Goal: Information Seeking & Learning: Get advice/opinions

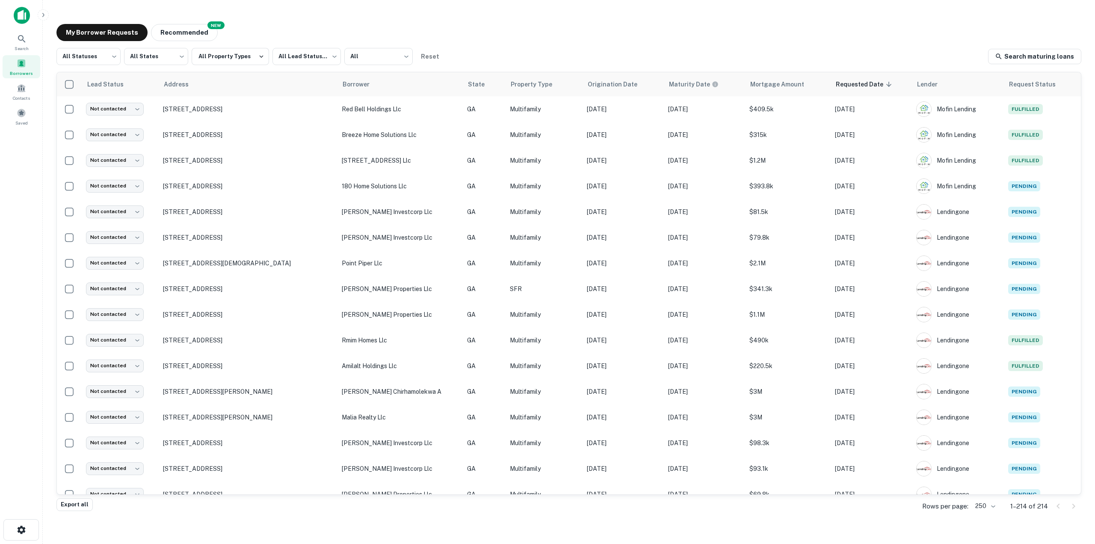
scroll to position [5098, 0]
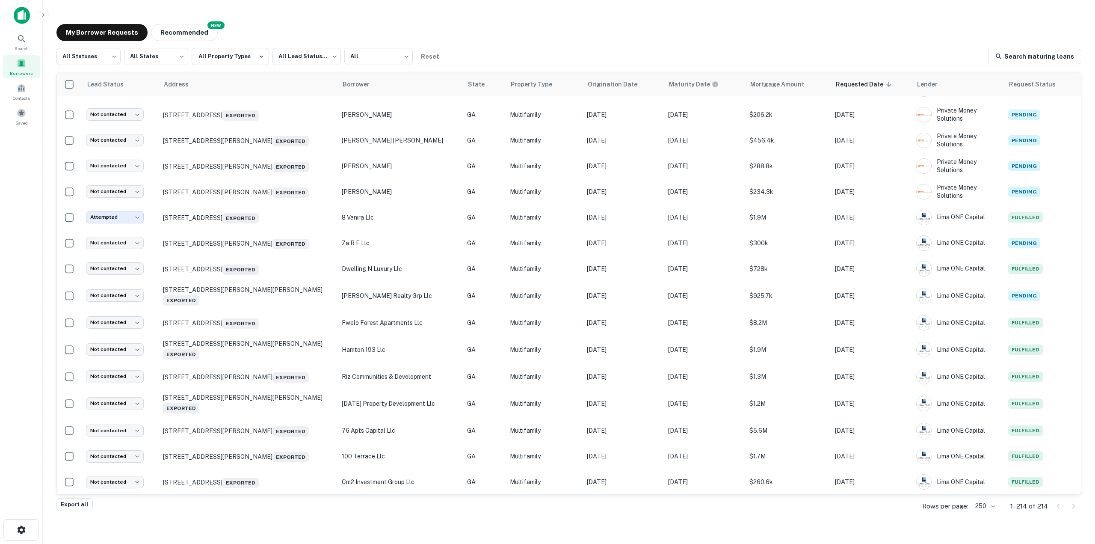
drag, startPoint x: 18, startPoint y: 16, endPoint x: 10, endPoint y: 15, distance: 8.2
click at [18, 16] on img at bounding box center [22, 15] width 16 height 17
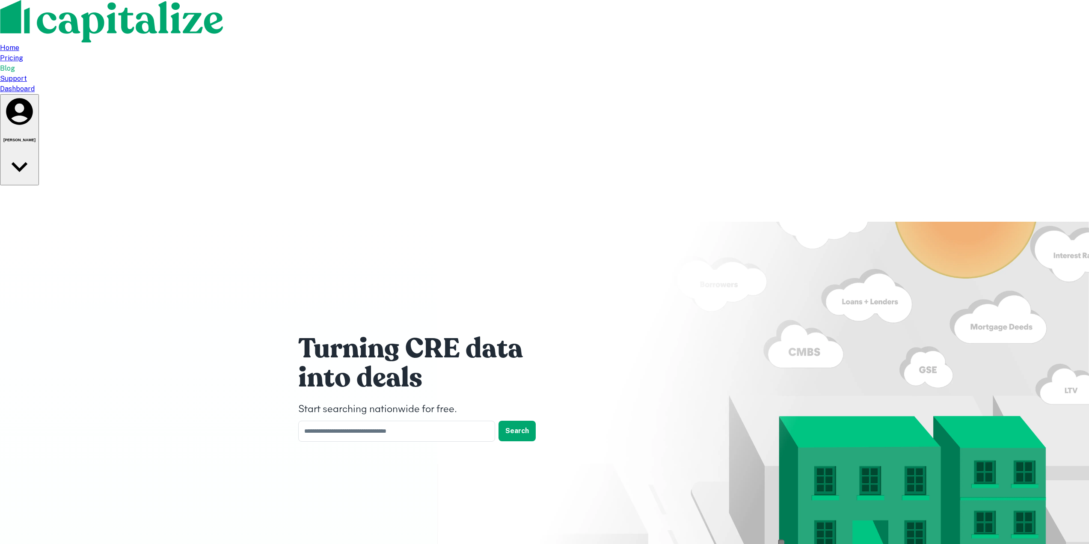
click at [766, 84] on div "Dashboard" at bounding box center [544, 89] width 1089 height 10
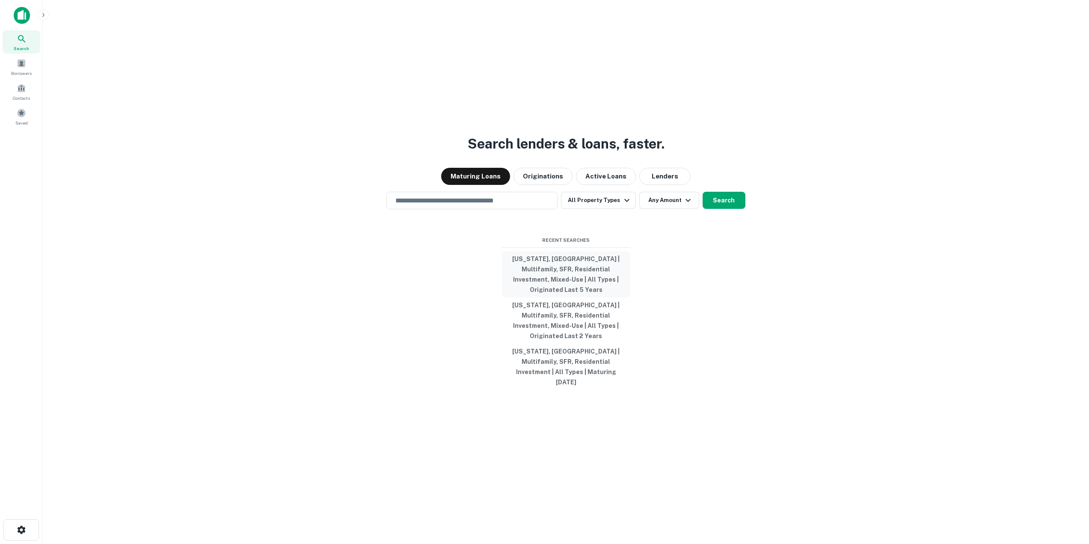
click at [561, 273] on button "[US_STATE], [GEOGRAPHIC_DATA] | Multifamily, SFR, Residential Investment, Mixed…" at bounding box center [566, 274] width 128 height 46
type input "**********"
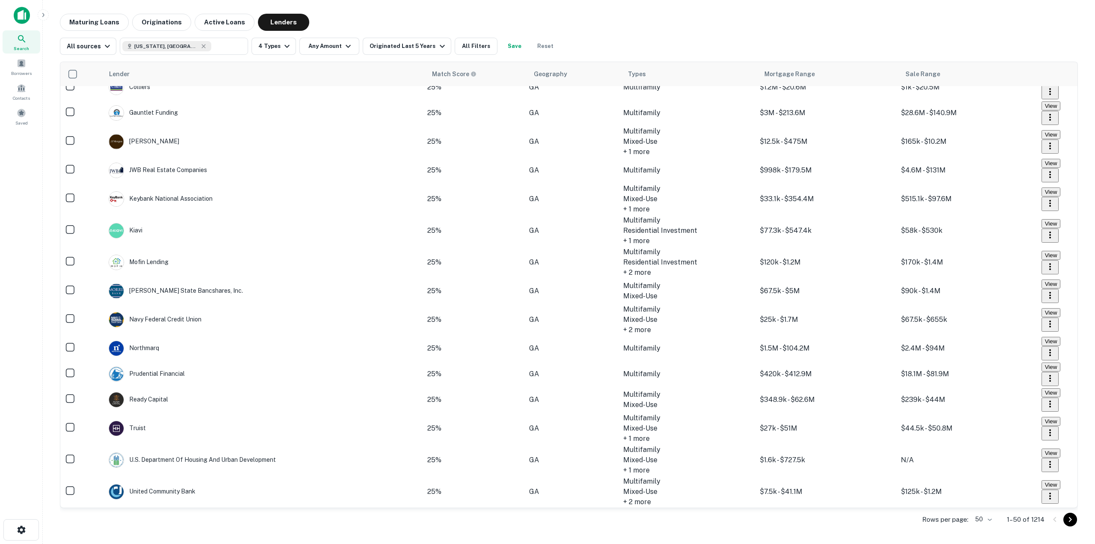
scroll to position [1204, 0]
click at [455, 45] on button "All Filters" at bounding box center [476, 46] width 43 height 17
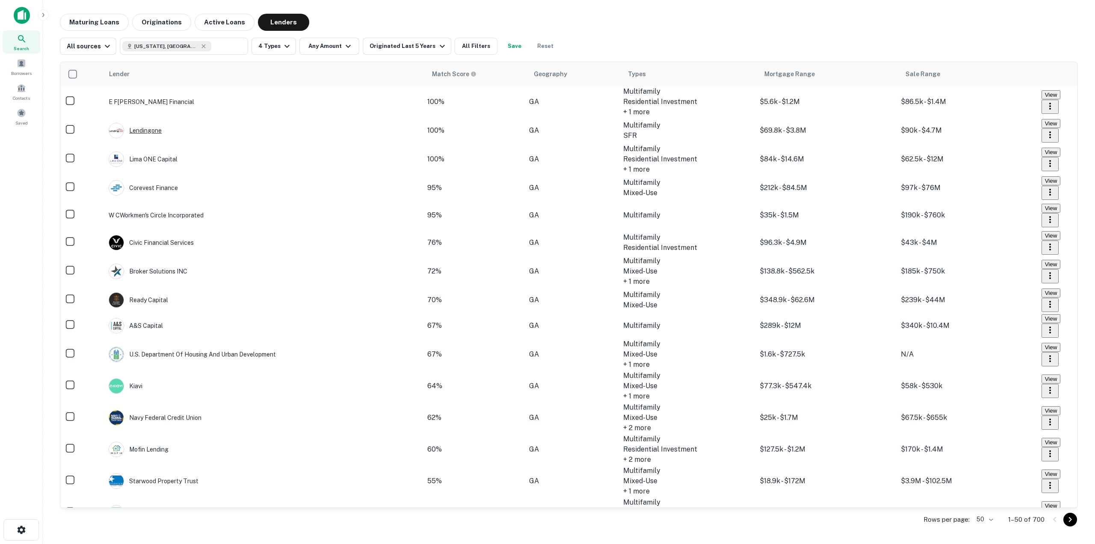
click at [145, 134] on div "Lendingone" at bounding box center [135, 130] width 53 height 15
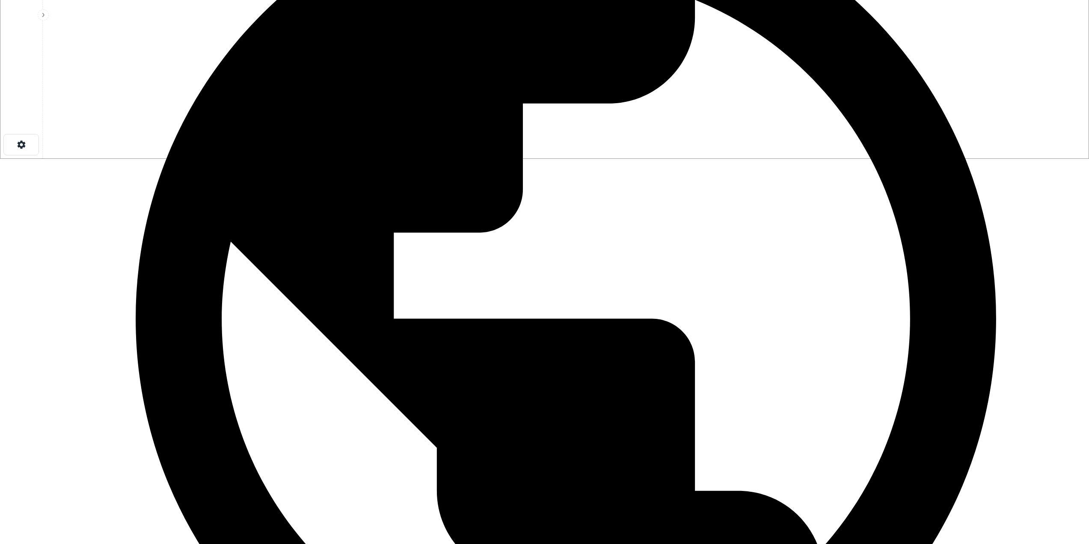
scroll to position [257, 0]
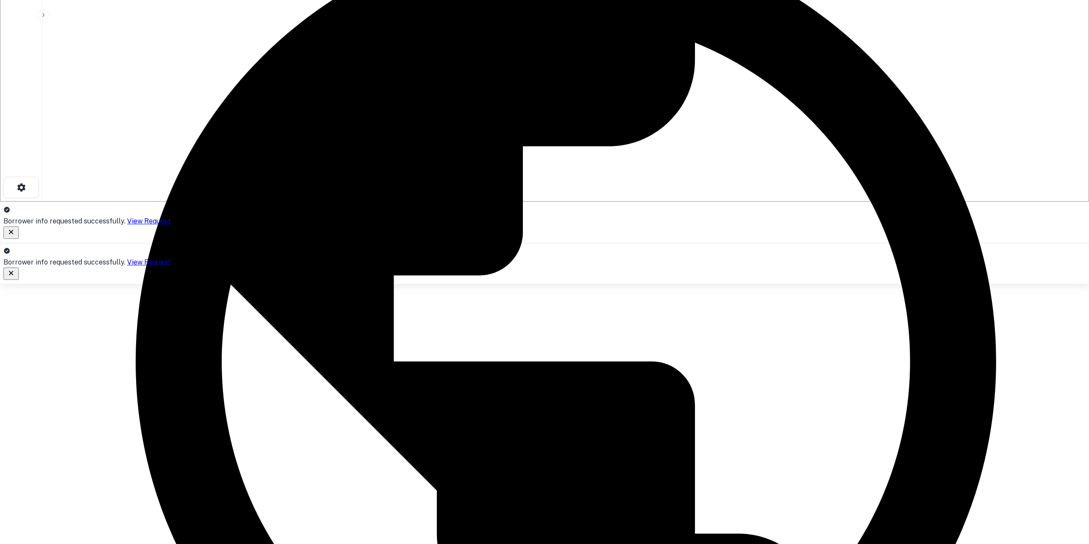
scroll to position [428, 0]
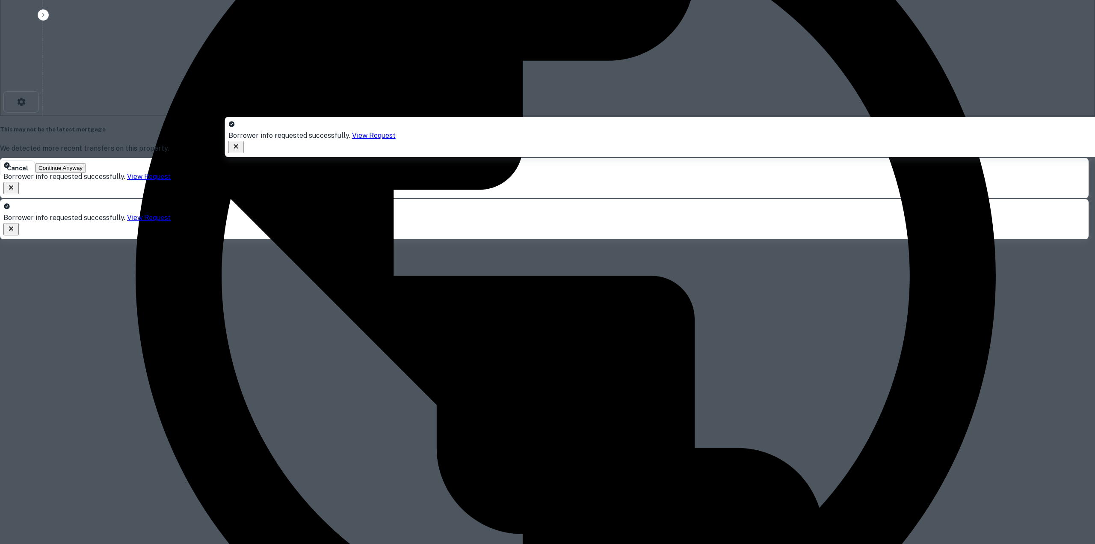
click at [633, 176] on div "This may not be the latest mortgage We detected more recent transfers on this p…" at bounding box center [544, 150] width 1089 height 50
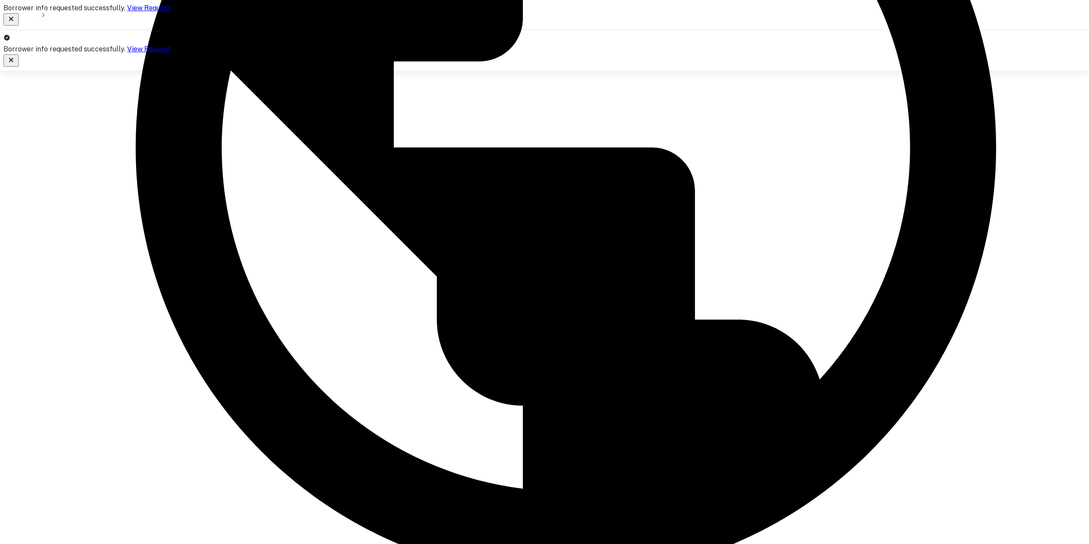
scroll to position [599, 0]
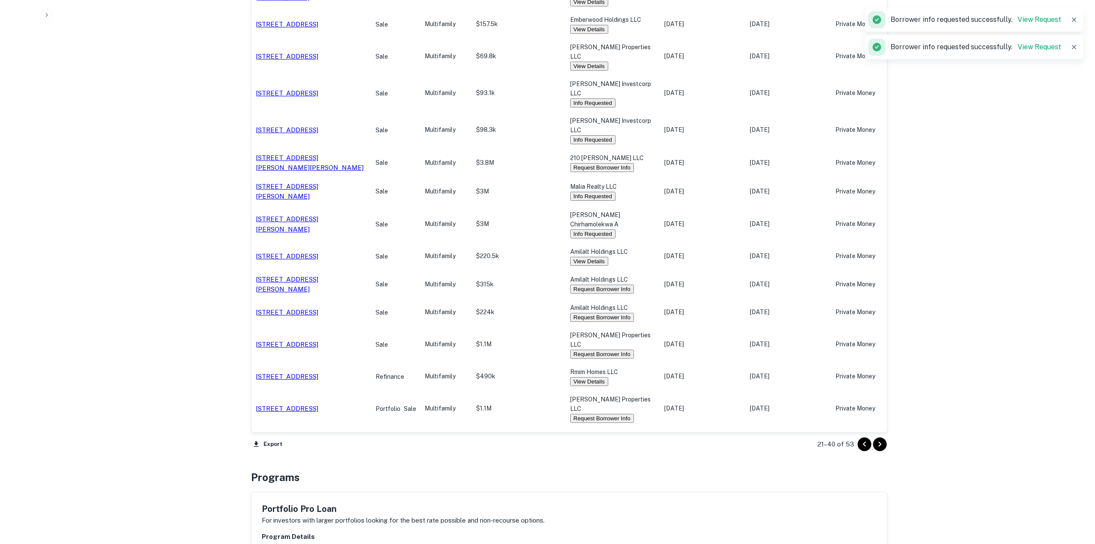
scroll to position [342, 0]
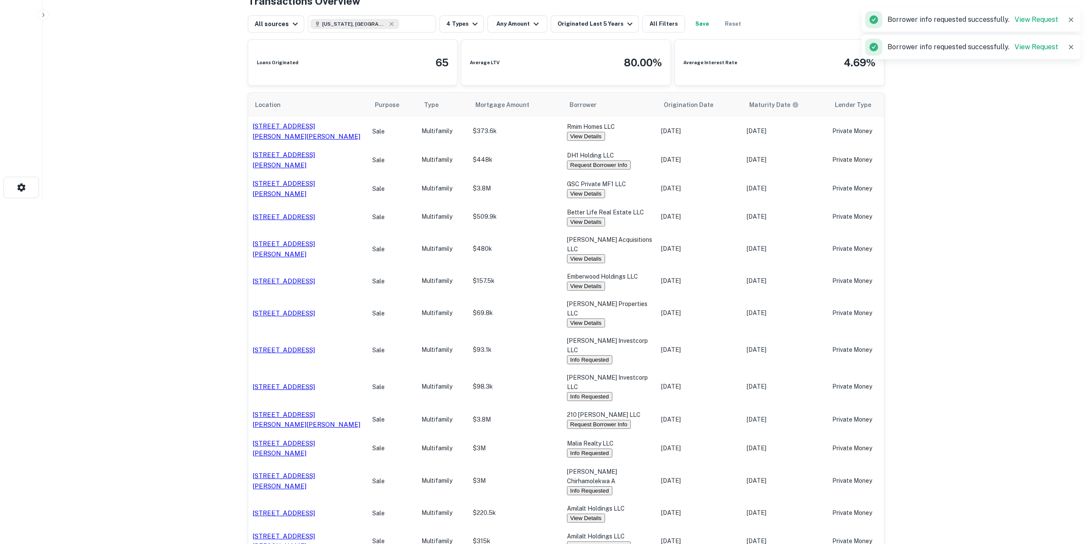
click at [612, 163] on button "Request Borrower Info" at bounding box center [599, 164] width 64 height 9
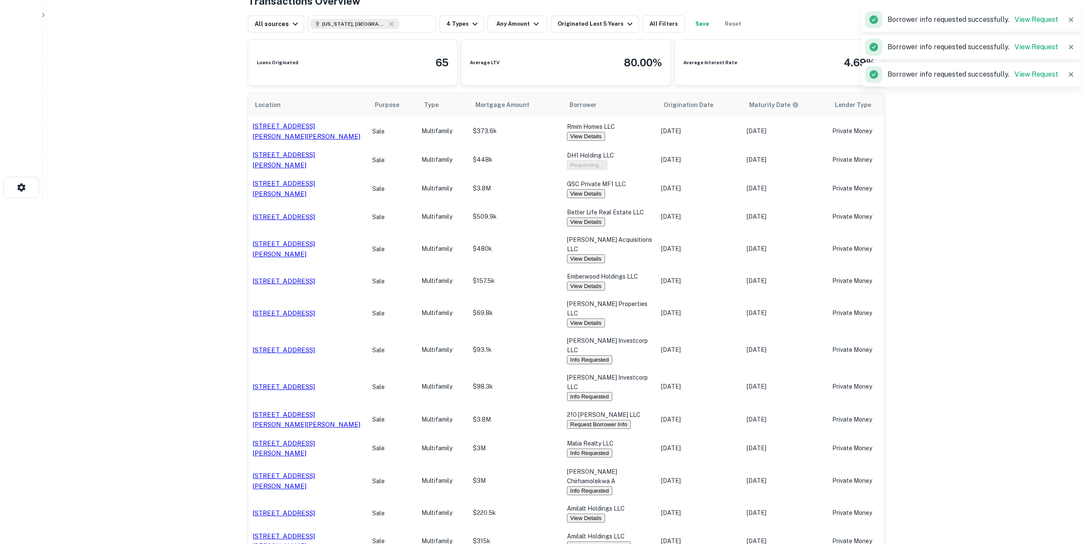
click at [612, 420] on button "Request Borrower Info" at bounding box center [599, 424] width 64 height 9
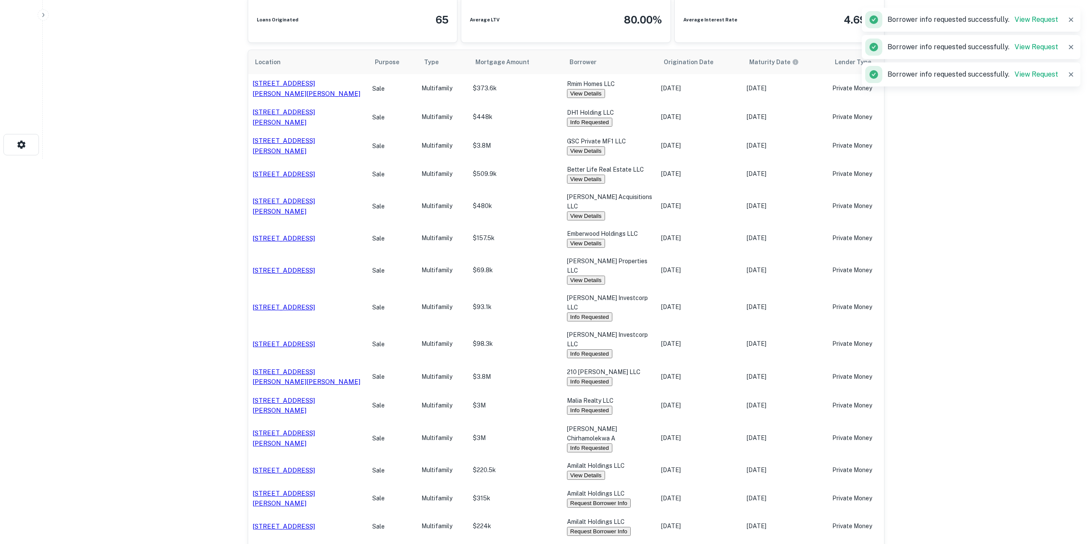
scroll to position [642, 0]
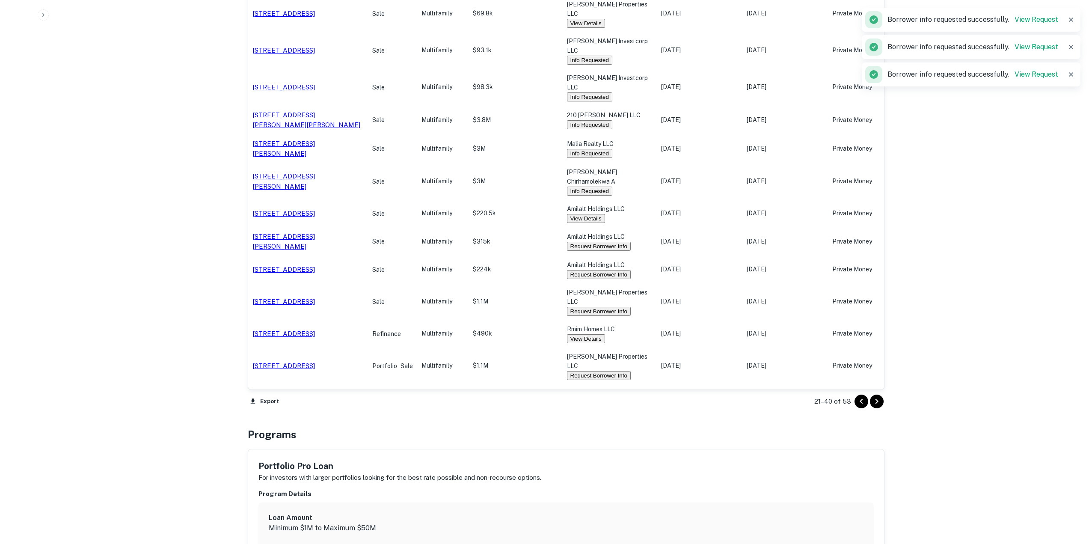
click at [618, 242] on button "Request Borrower Info" at bounding box center [599, 246] width 64 height 9
click at [618, 270] on button "Request Borrower Info" at bounding box center [599, 274] width 64 height 9
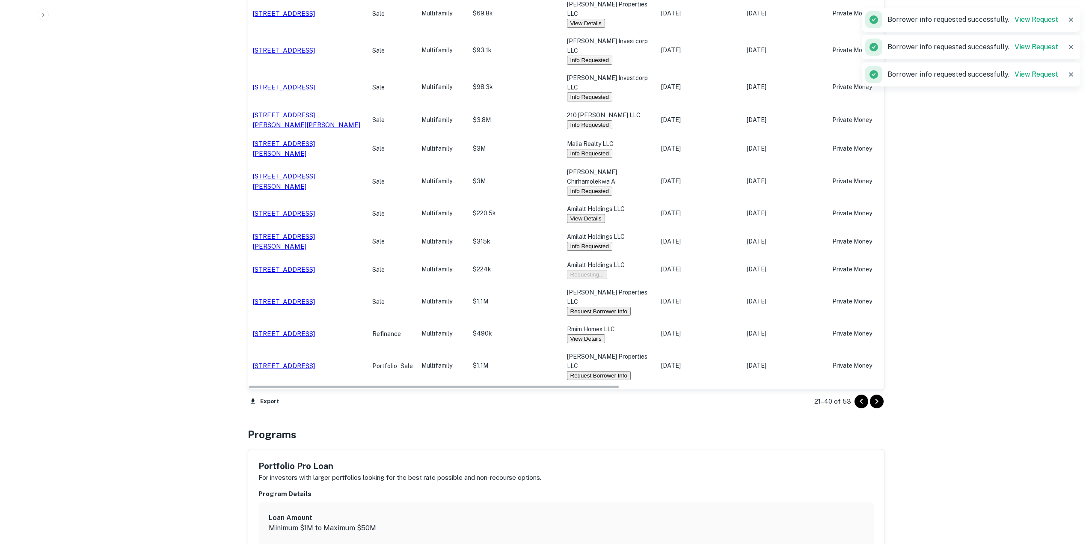
click at [626, 307] on button "Request Borrower Info" at bounding box center [599, 311] width 64 height 9
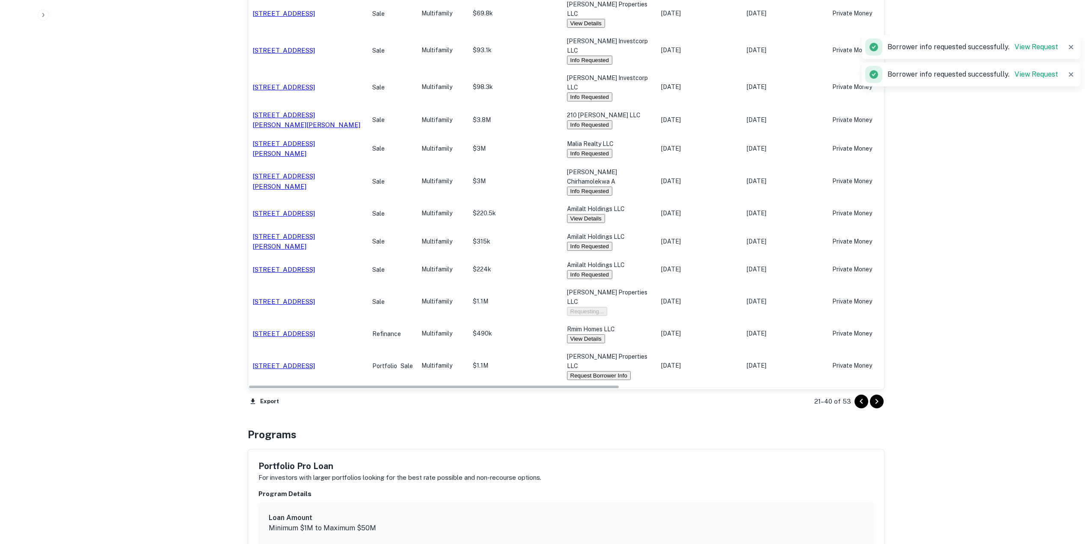
click at [626, 398] on button "Request Borrower Info" at bounding box center [599, 402] width 64 height 9
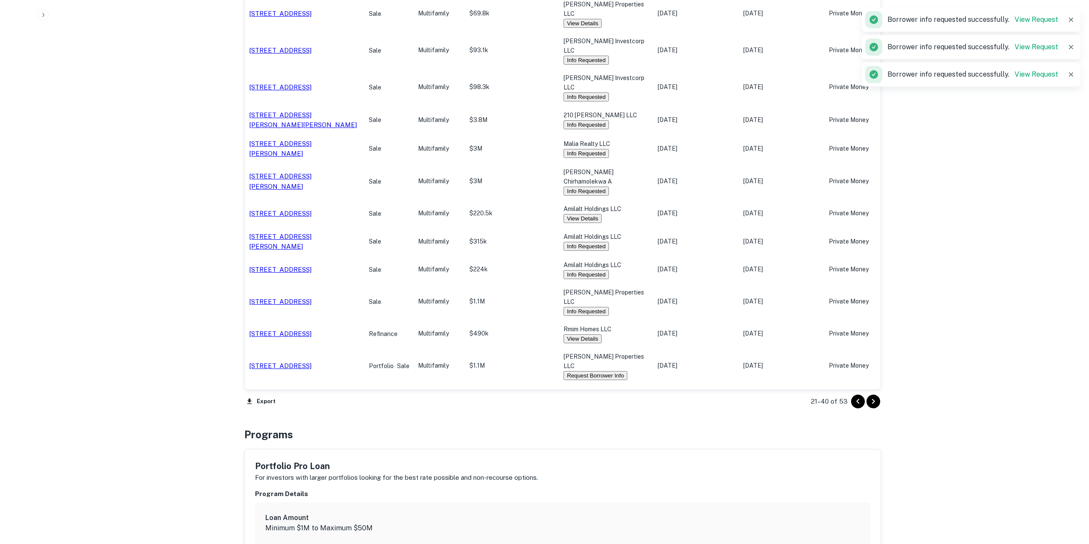
click at [632, 416] on p "STR Labs Savannah LLC" at bounding box center [606, 420] width 86 height 9
click at [630, 371] on button "Request Borrower Info" at bounding box center [599, 375] width 64 height 9
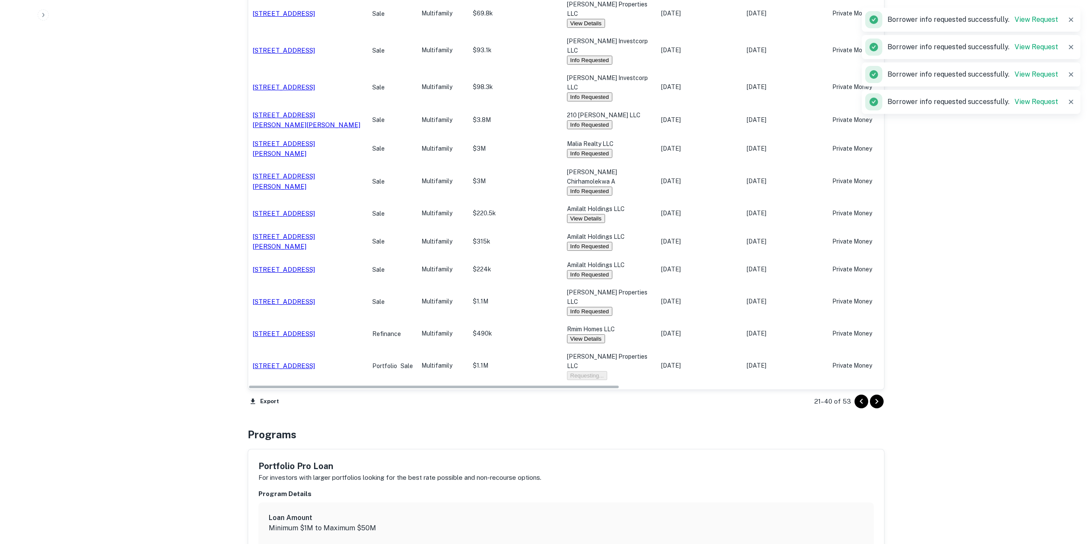
click at [628, 426] on button "Request Borrower Info" at bounding box center [599, 430] width 64 height 9
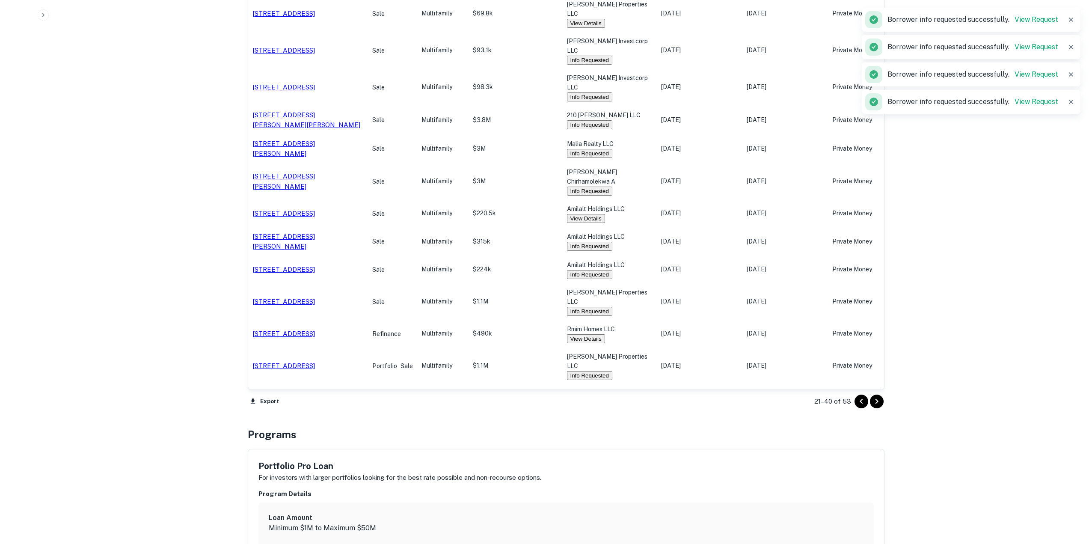
click at [879, 399] on icon "Go to next page" at bounding box center [876, 401] width 10 height 10
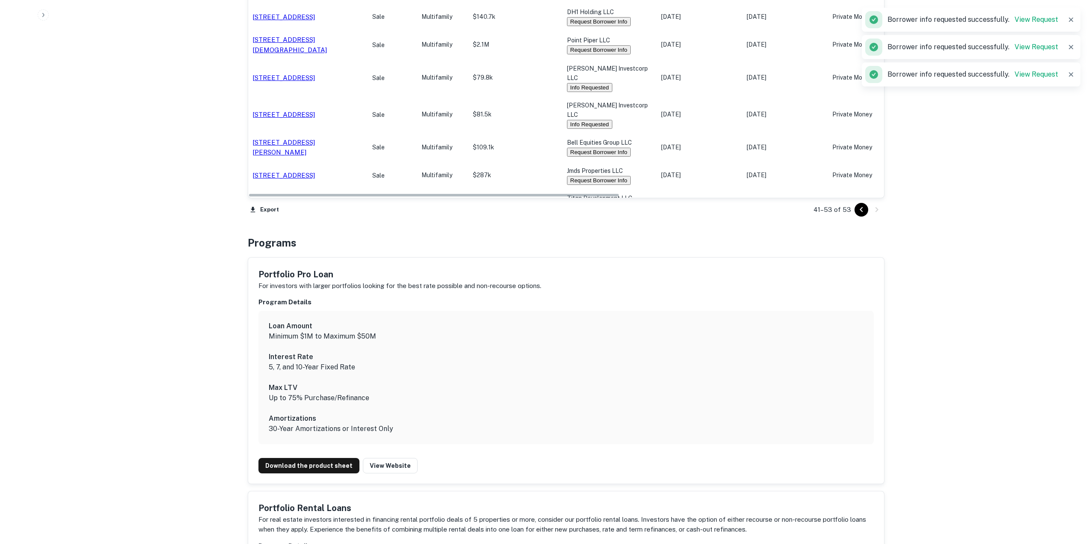
scroll to position [385, 0]
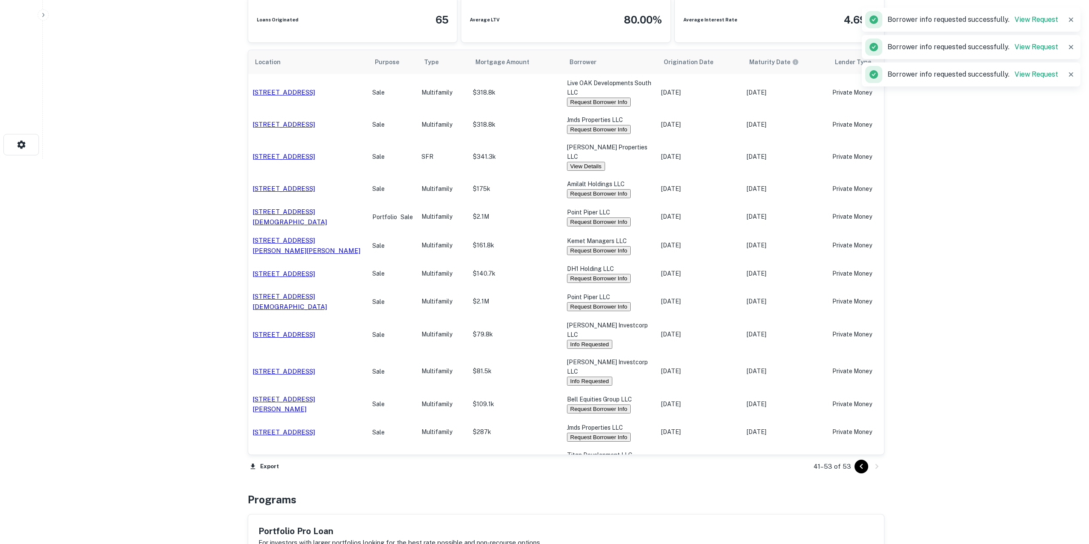
click at [630, 101] on button "Request Borrower Info" at bounding box center [599, 102] width 64 height 9
click at [627, 129] on button "Request Borrower Info" at bounding box center [599, 129] width 64 height 9
click at [623, 189] on button "Request Borrower Info" at bounding box center [599, 193] width 64 height 9
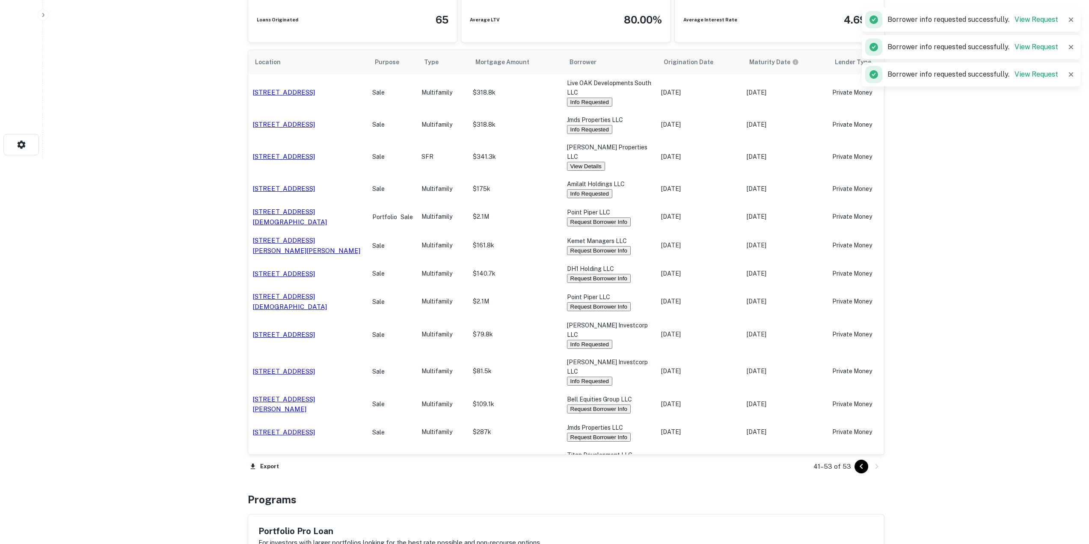
click at [621, 217] on button "Request Borrower Info" at bounding box center [599, 221] width 64 height 9
click at [627, 246] on button "Request Borrower Info" at bounding box center [599, 250] width 64 height 9
click at [628, 274] on button "Request Borrower Info" at bounding box center [599, 278] width 64 height 9
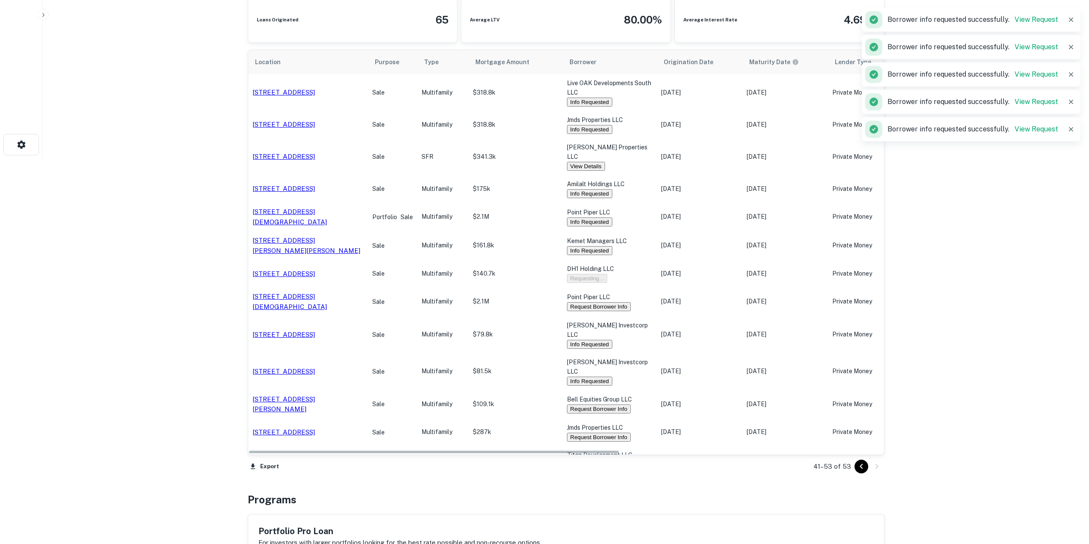
click at [624, 302] on button "Request Borrower Info" at bounding box center [599, 306] width 64 height 9
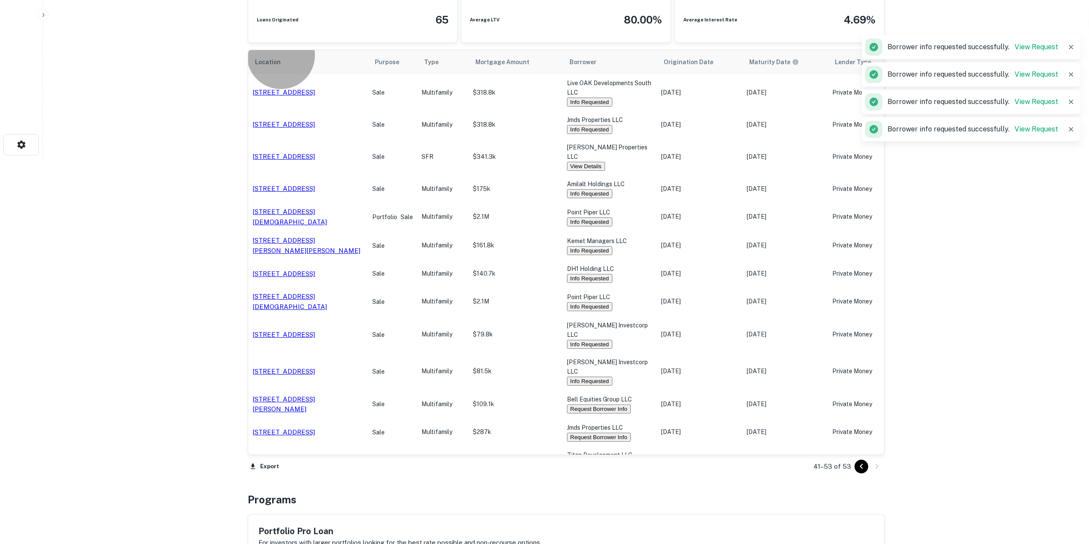
click at [618, 404] on button "Request Borrower Info" at bounding box center [599, 408] width 64 height 9
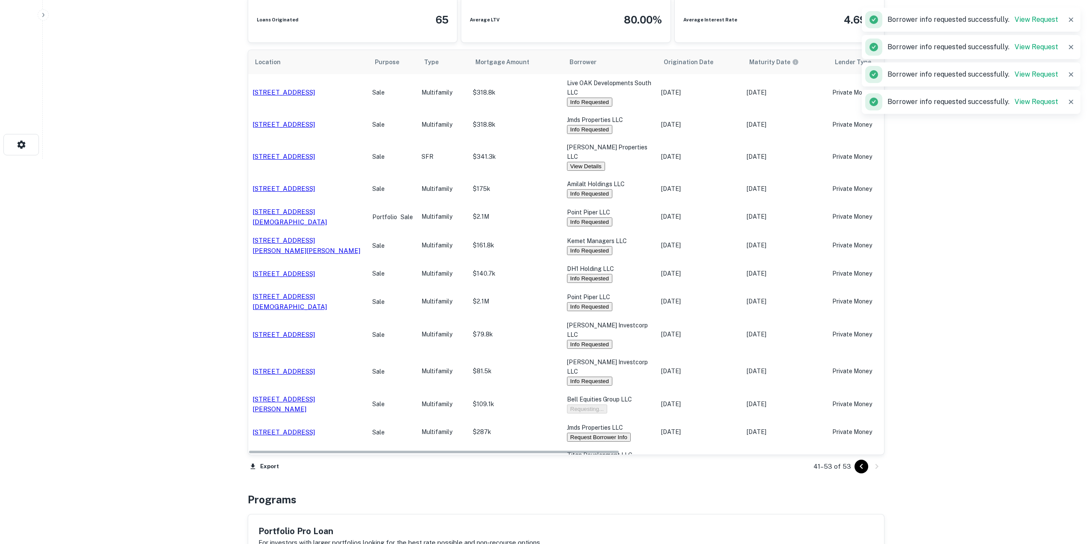
click at [630, 432] on button "Request Borrower Info" at bounding box center [599, 436] width 64 height 9
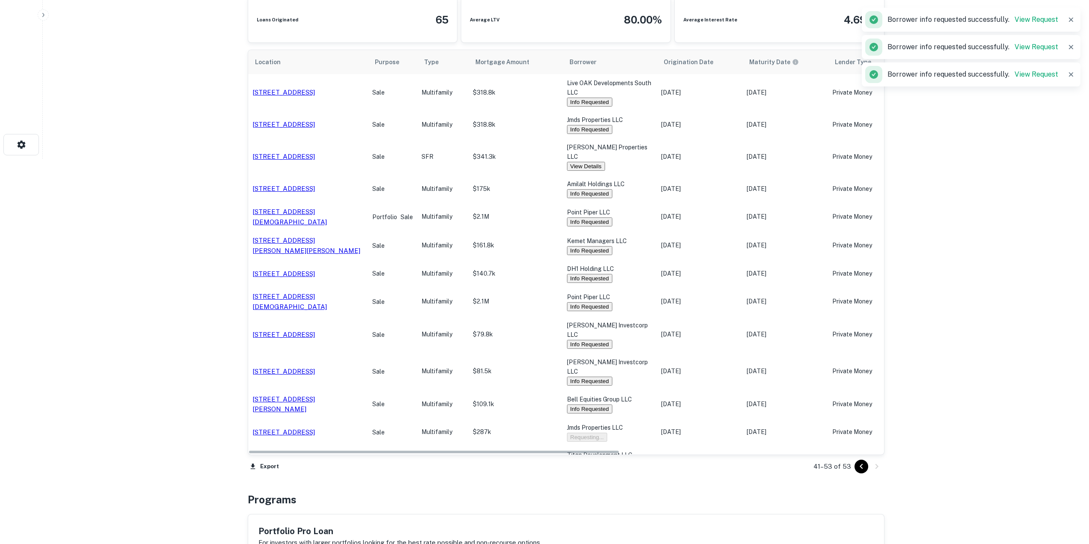
click at [630, 460] on button "Request Borrower Info" at bounding box center [599, 464] width 64 height 9
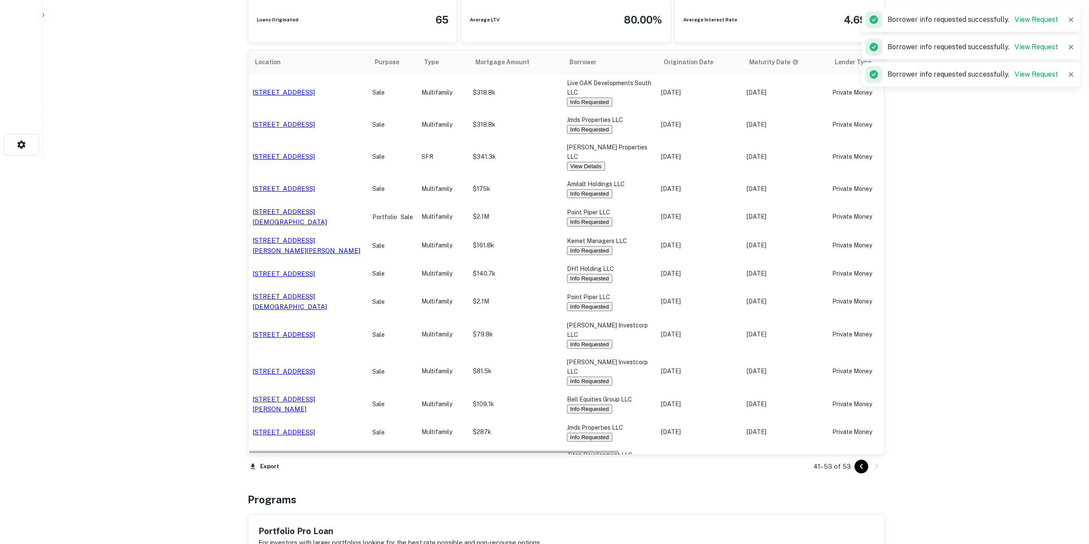
scroll to position [0, 0]
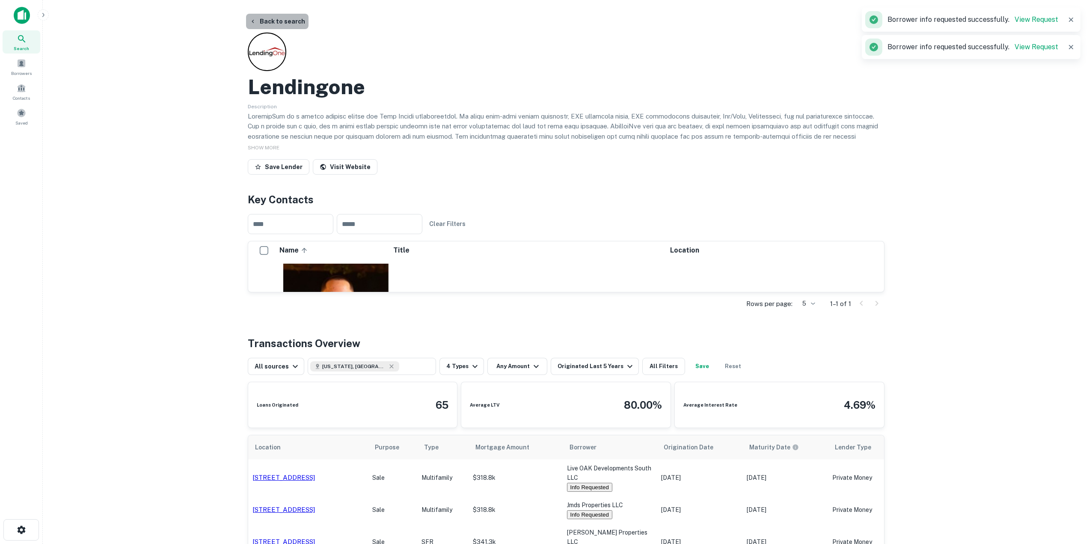
click at [278, 26] on button "Back to search" at bounding box center [277, 21] width 62 height 15
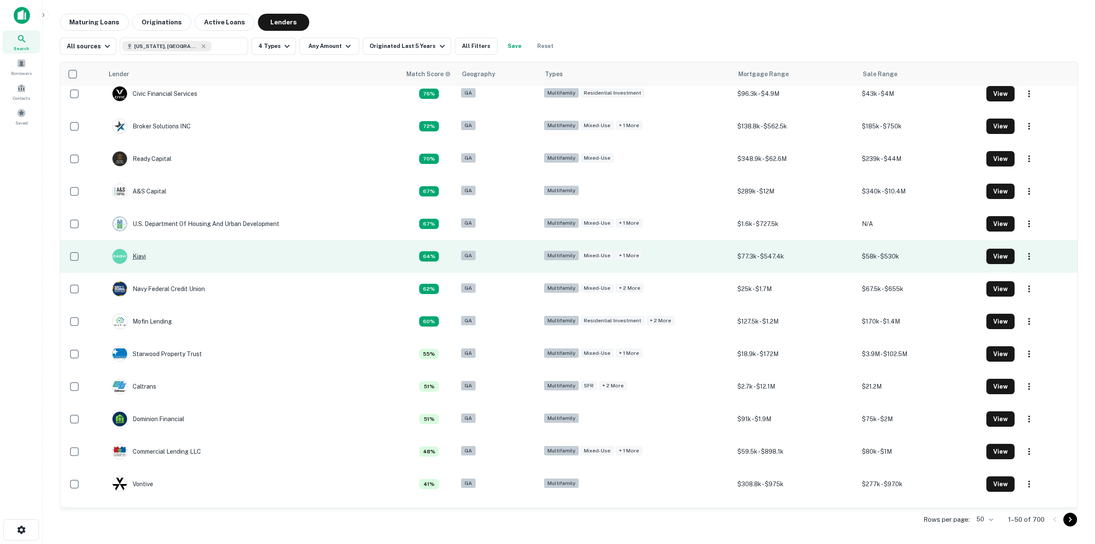
scroll to position [214, 0]
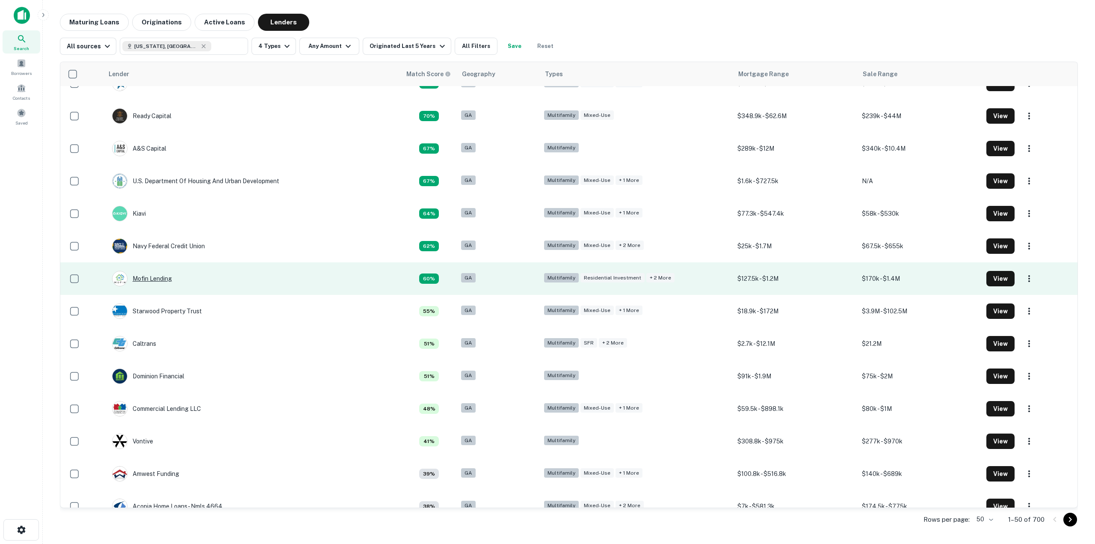
click at [139, 274] on div "Mofin Lending" at bounding box center [142, 278] width 60 height 15
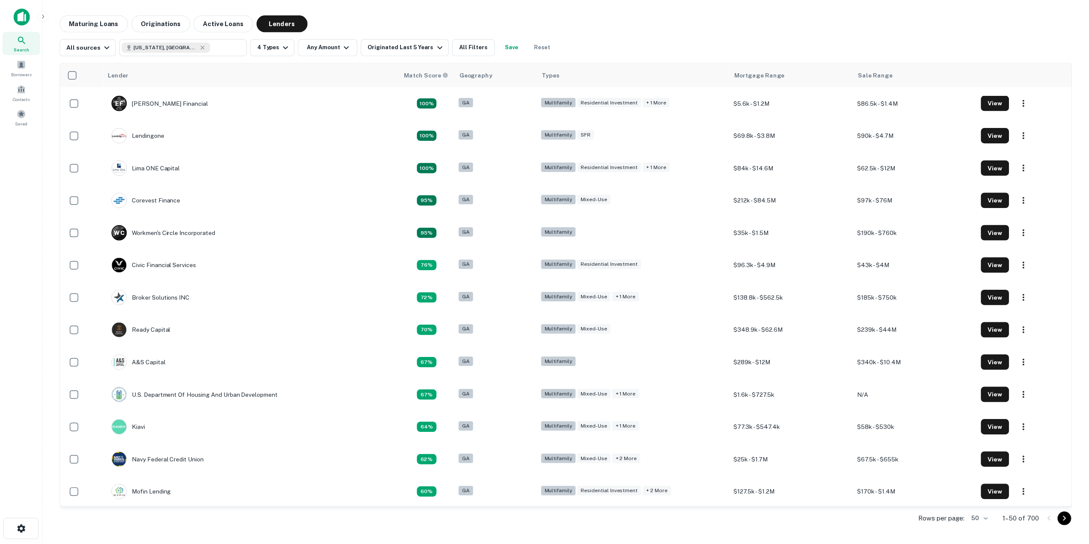
scroll to position [214, 0]
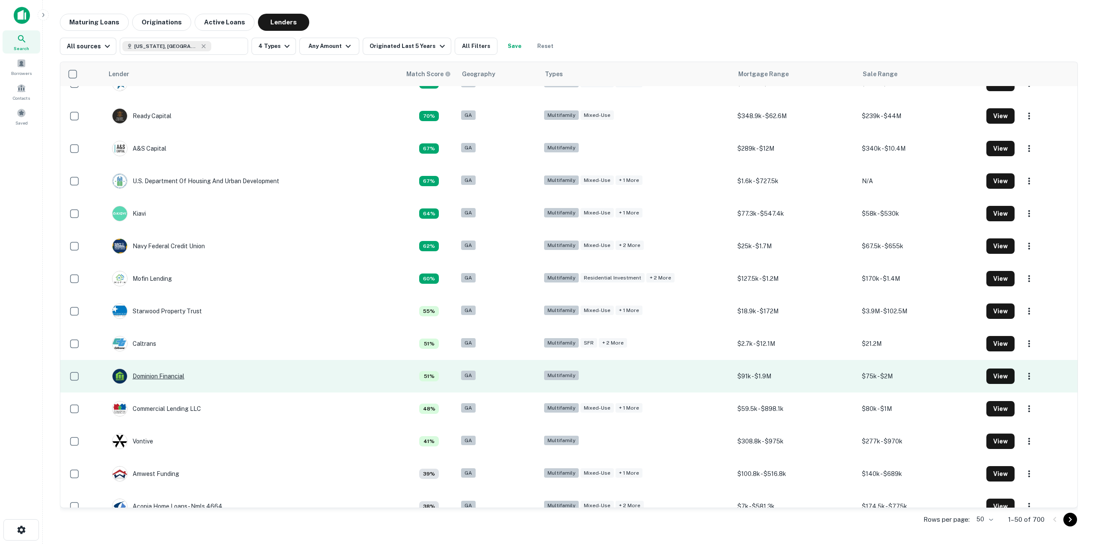
click at [137, 376] on div "Dominion Financial" at bounding box center [148, 375] width 72 height 15
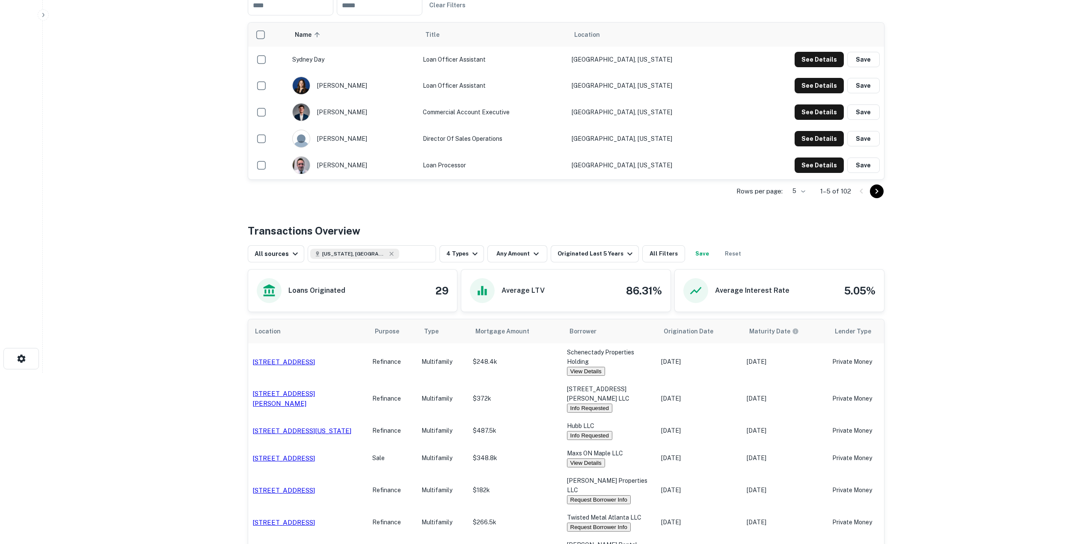
scroll to position [342, 0]
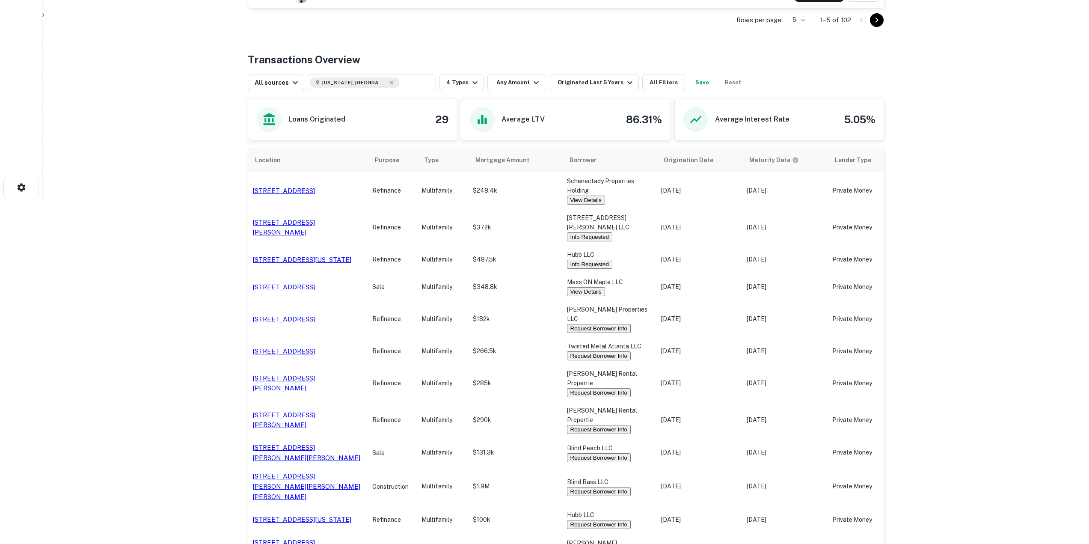
click at [606, 333] on button "Request Borrower Info" at bounding box center [599, 328] width 64 height 9
click at [606, 360] on button "Request Borrower Info" at bounding box center [599, 355] width 64 height 9
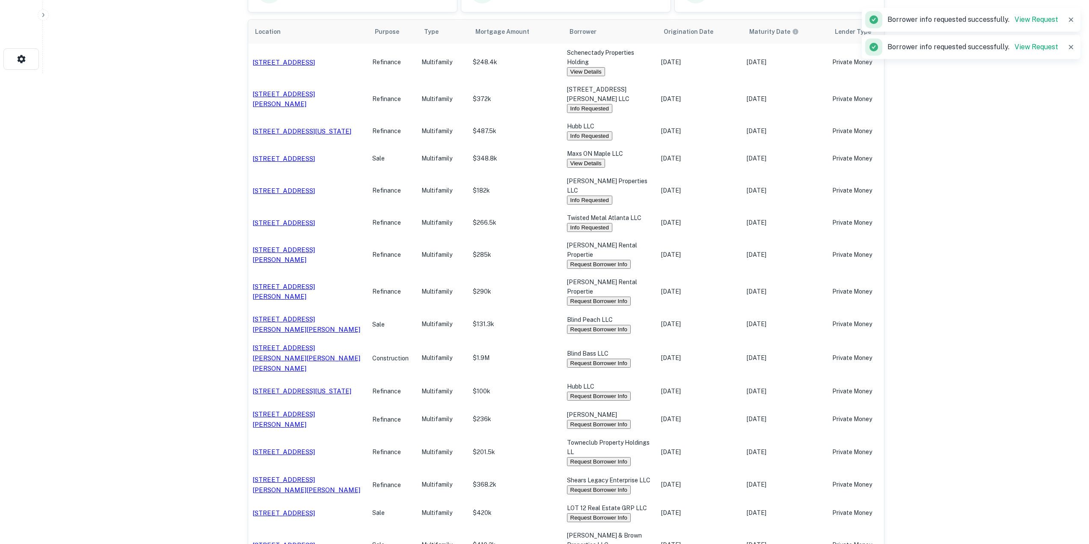
click at [600, 269] on button "Request Borrower Info" at bounding box center [599, 264] width 64 height 9
click at [599, 305] on button "Request Borrower Info" at bounding box center [599, 300] width 64 height 9
click at [605, 334] on button "Request Borrower Info" at bounding box center [599, 329] width 64 height 9
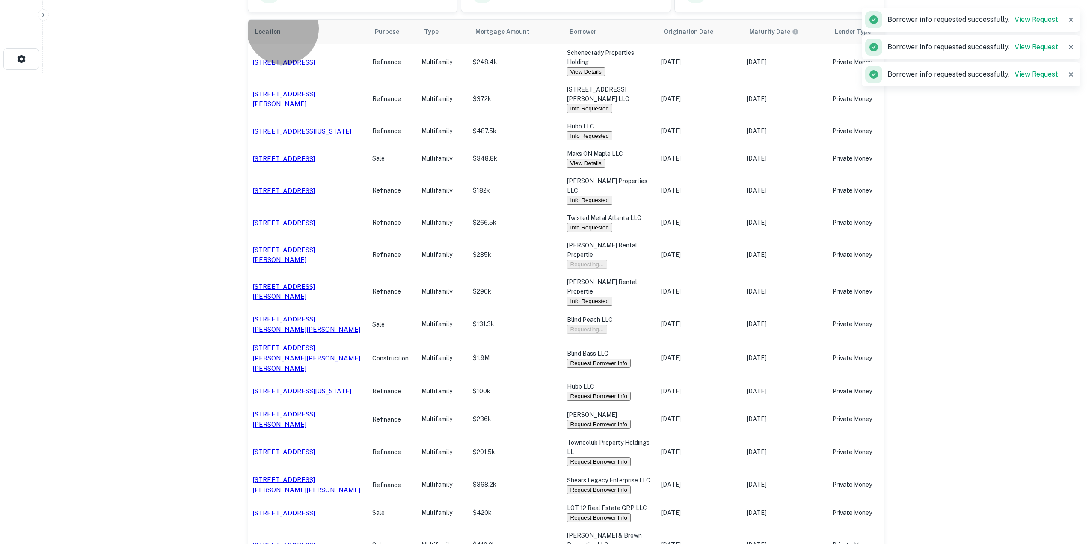
click at [602, 367] on button "Request Borrower Info" at bounding box center [599, 362] width 64 height 9
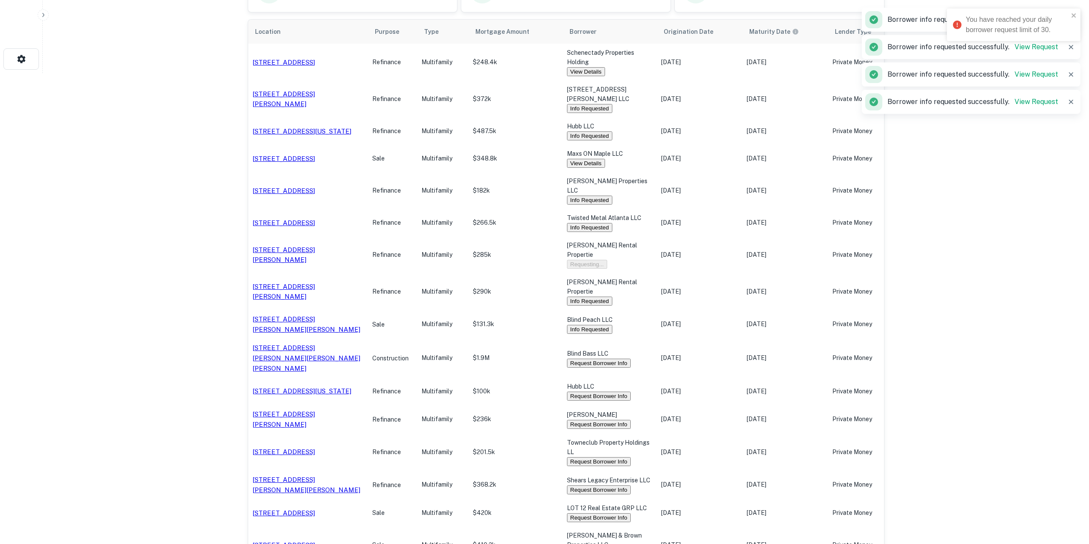
click at [610, 394] on button "Request Borrower Info" at bounding box center [599, 395] width 64 height 9
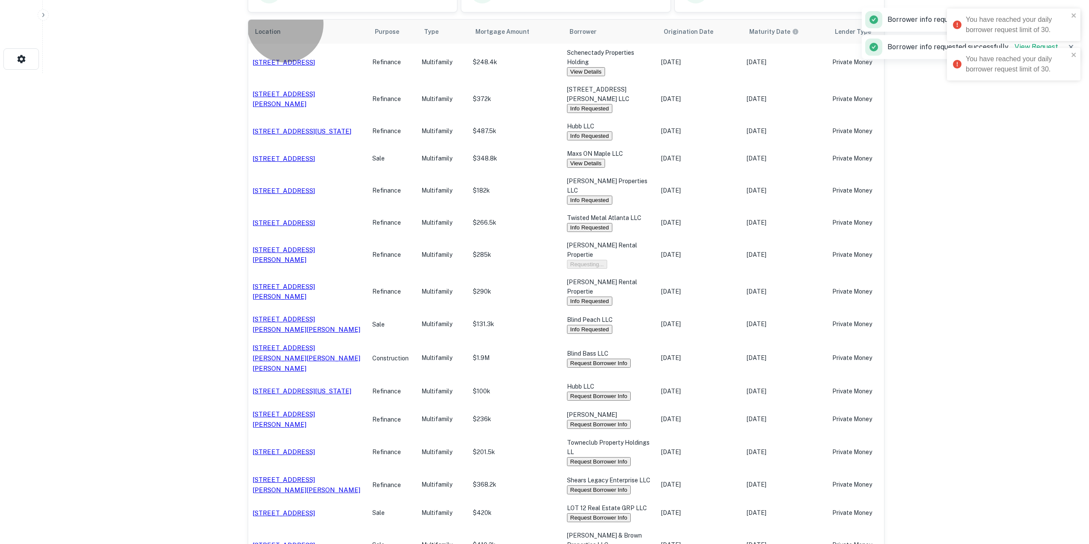
click at [605, 365] on button "Request Borrower Info" at bounding box center [599, 362] width 64 height 9
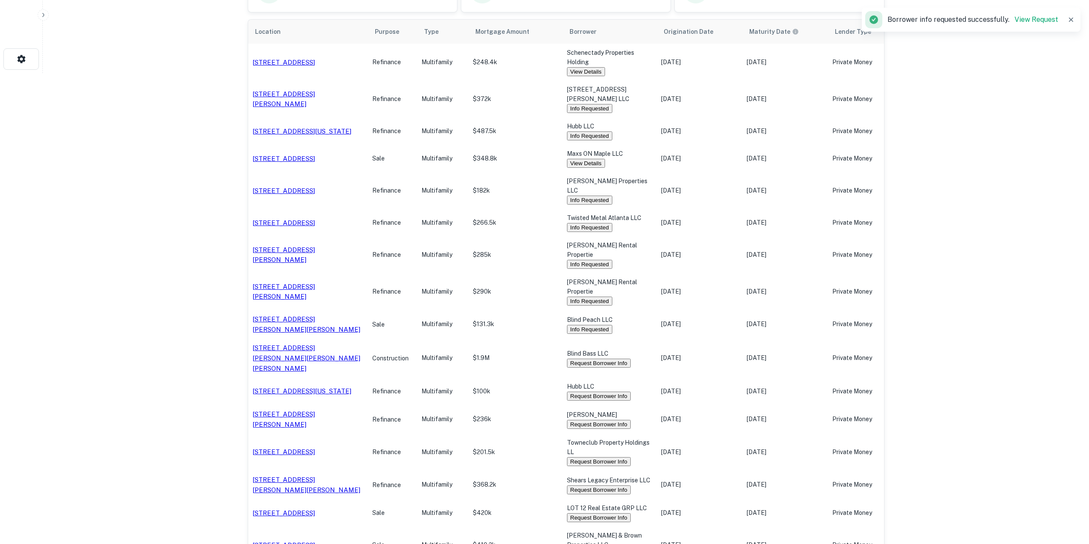
scroll to position [0, 0]
